Goal: Book appointment/travel/reservation

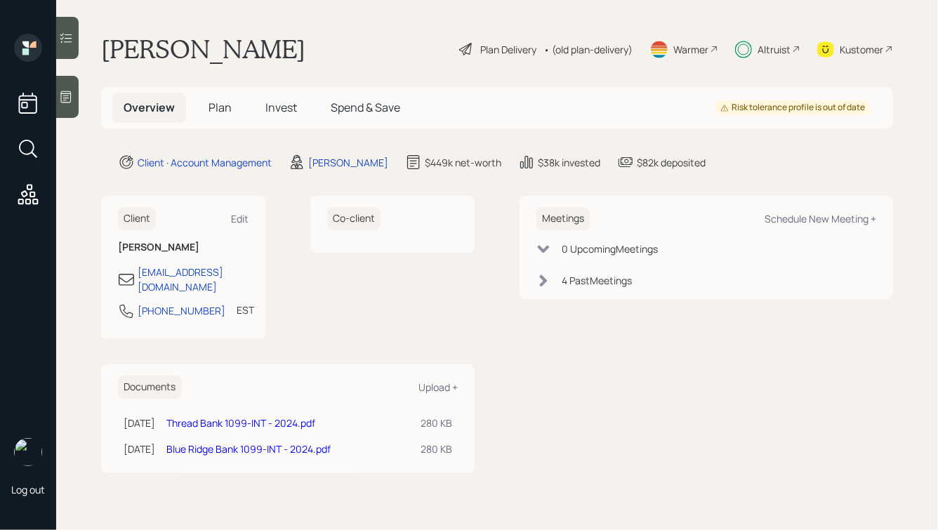
click at [341, 39] on div "Marty Brubaker Plan Delivery • (old plan-delivery) Warmer Altruist Kustomer" at bounding box center [497, 49] width 792 height 31
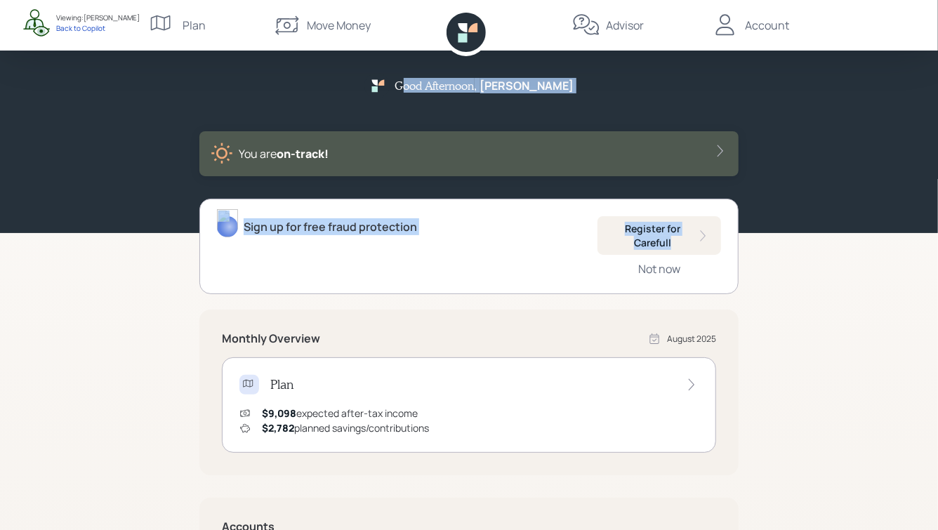
drag, startPoint x: 433, startPoint y: 79, endPoint x: 743, endPoint y: 302, distance: 382.0
click at [743, 302] on div "Good Afternoon , Marty You are on‑track! Sign up for free fraud protection Regi…" at bounding box center [469, 408] width 938 height 817
click at [810, 300] on div "Good Afternoon , Marty You are on‑track! Sign up for free fraud protection Regi…" at bounding box center [469, 408] width 938 height 817
drag, startPoint x: 425, startPoint y: 80, endPoint x: 732, endPoint y: 298, distance: 376.8
click at [732, 298] on div "Good Afternoon , Marty You are on‑track! Sign up for free fraud protection Regi…" at bounding box center [469, 408] width 938 height 817
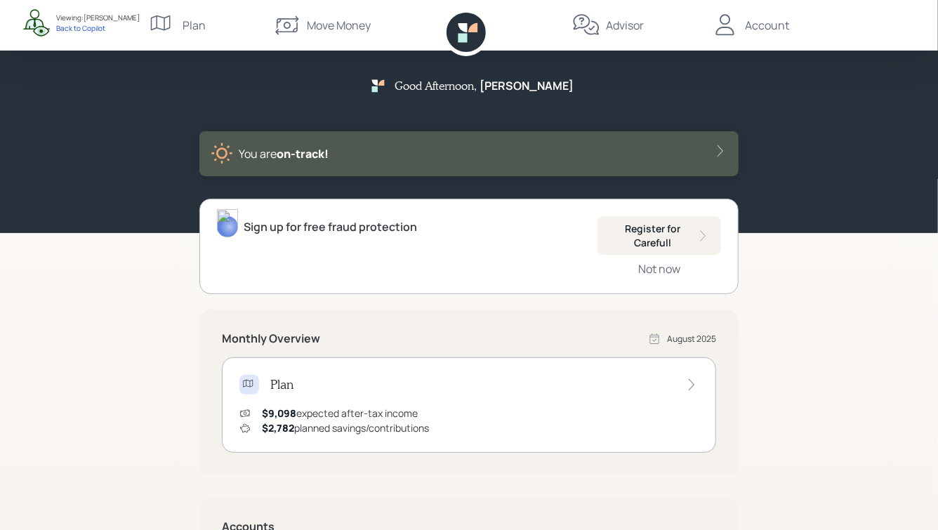
click at [732, 298] on div "Sign up for free fraud protection Register for Carefull Not now Monthly Overvie…" at bounding box center [468, 508] width 539 height 619
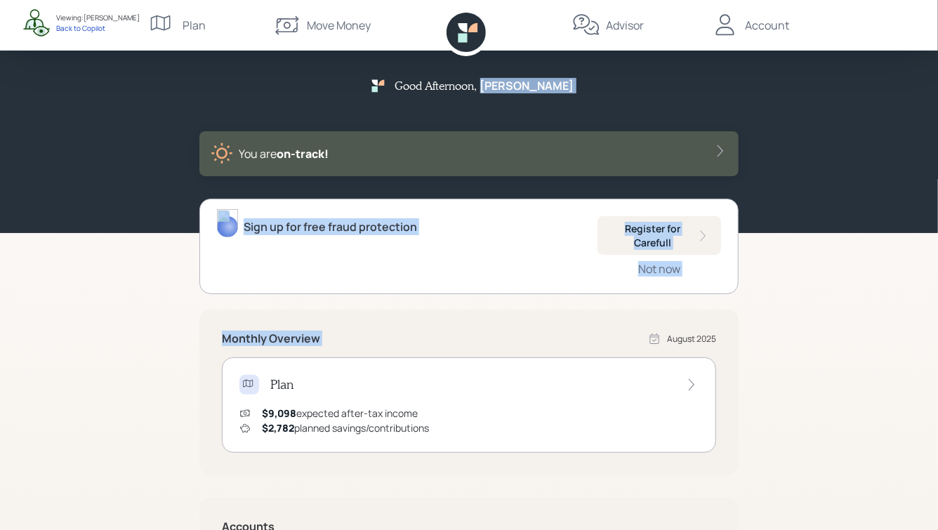
drag, startPoint x: 803, startPoint y: 298, endPoint x: 442, endPoint y: 72, distance: 425.7
click at [447, 74] on div "Good Afternoon , Marty You are on‑track! Sign up for free fraud protection Regi…" at bounding box center [469, 408] width 938 height 817
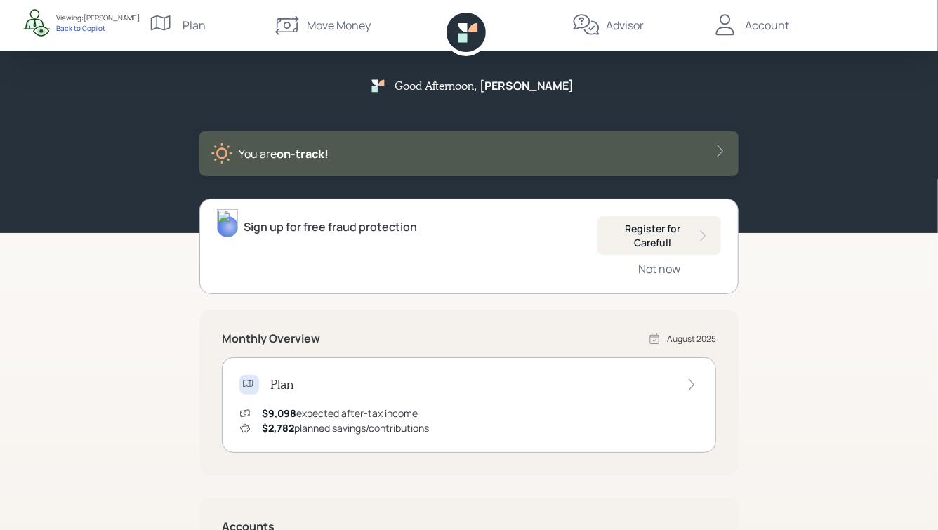
click at [390, 96] on icon at bounding box center [376, 85] width 25 height 25
drag, startPoint x: 428, startPoint y: 81, endPoint x: 672, endPoint y: 197, distance: 270.2
click at [671, 197] on div "Good Afternoon , Marty You are on‑track!" at bounding box center [469, 116] width 674 height 188
click at [784, 169] on div "Good Afternoon , Marty You are on‑track!" at bounding box center [469, 124] width 674 height 103
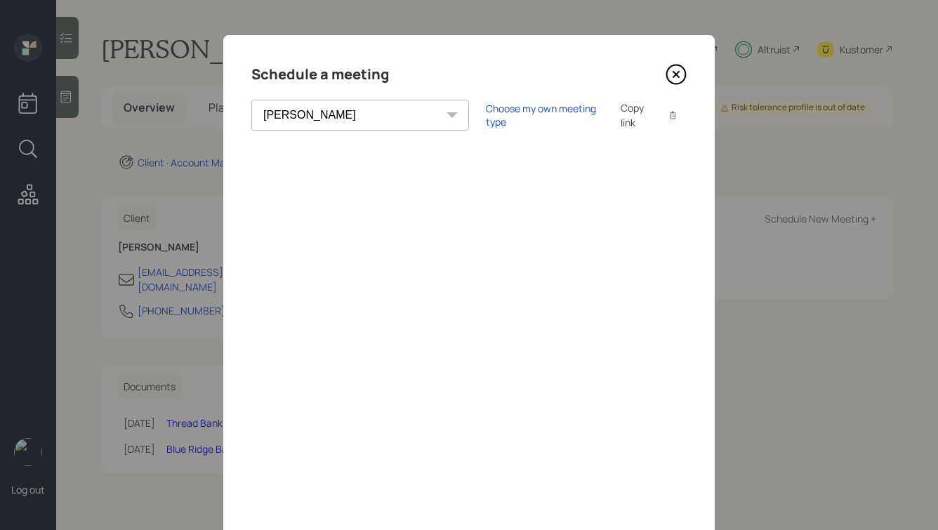
select select "bffa7908-1b2a-4c79-9bb6-f0ec9aed22d3"
click at [669, 70] on icon at bounding box center [676, 74] width 21 height 21
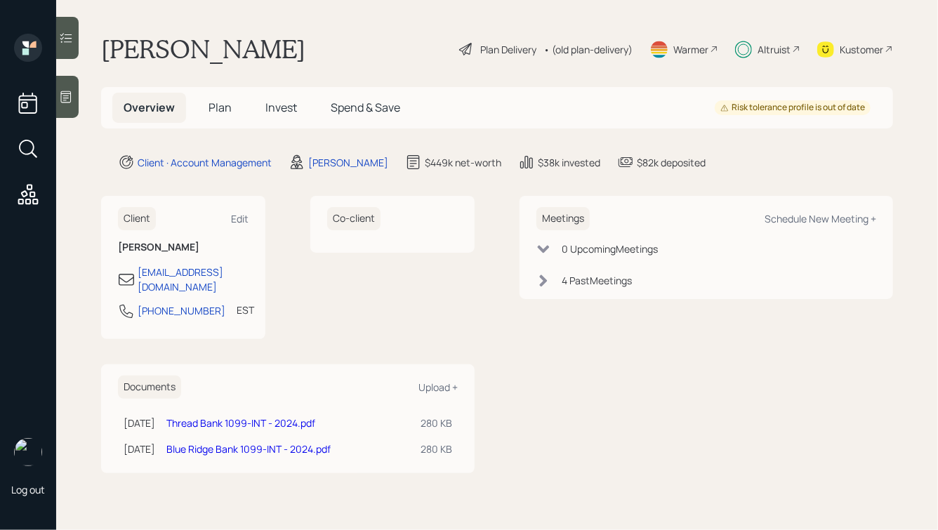
click at [399, 47] on div "[PERSON_NAME] Plan Delivery • (old plan-delivery) Warmer Altruist Kustomer" at bounding box center [497, 49] width 792 height 31
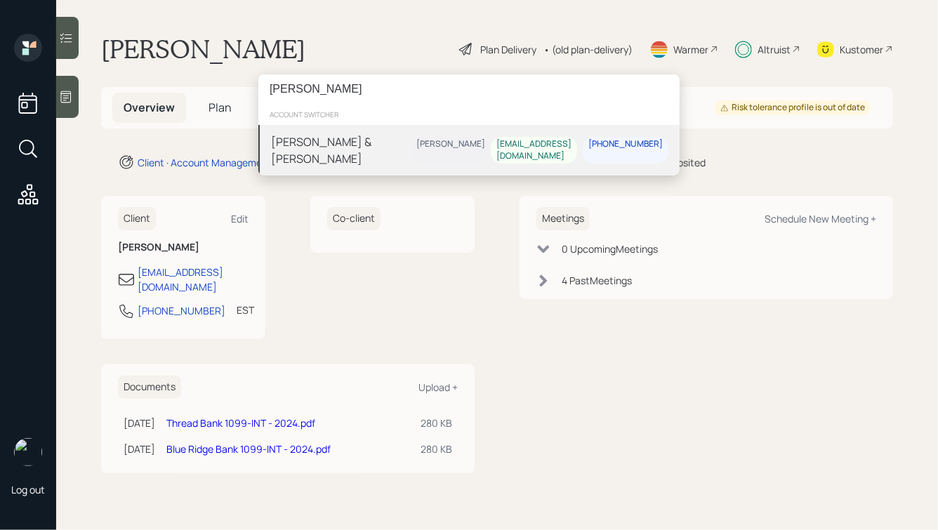
type input "[PERSON_NAME]"
click at [373, 135] on div "[PERSON_NAME] & [PERSON_NAME]" at bounding box center [341, 150] width 140 height 34
